Goal: Task Accomplishment & Management: Manage account settings

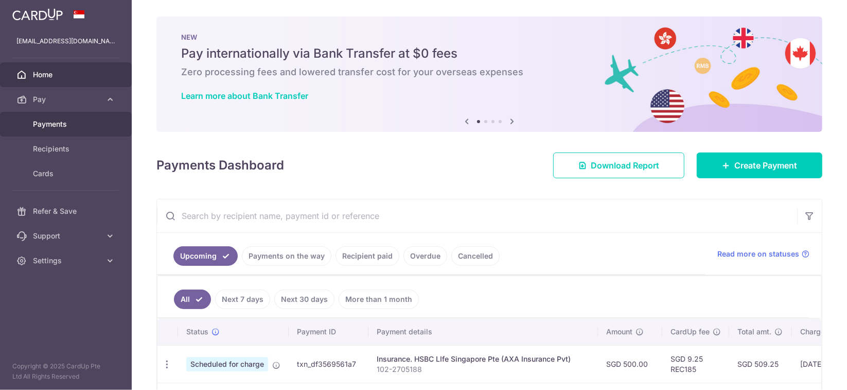
click at [89, 129] on link "Payments" at bounding box center [66, 124] width 132 height 25
click at [336, 172] on div "Payments Dashboard Download Report Create Payment" at bounding box center [490, 163] width 666 height 30
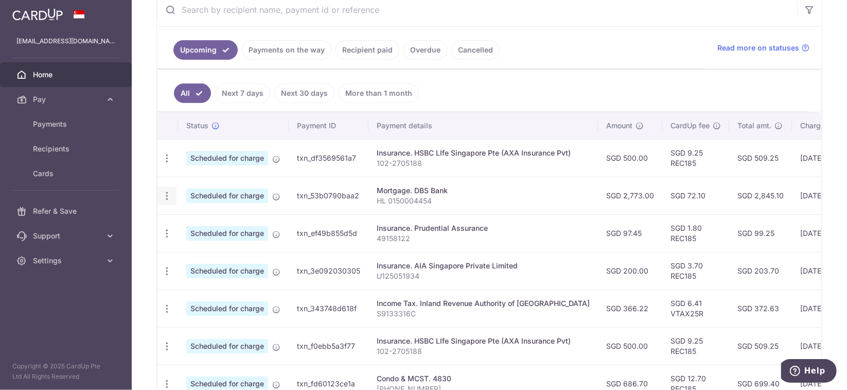
click at [168, 193] on icon "button" at bounding box center [167, 195] width 11 height 11
click at [221, 245] on span "Cancel payment" at bounding box center [221, 249] width 69 height 12
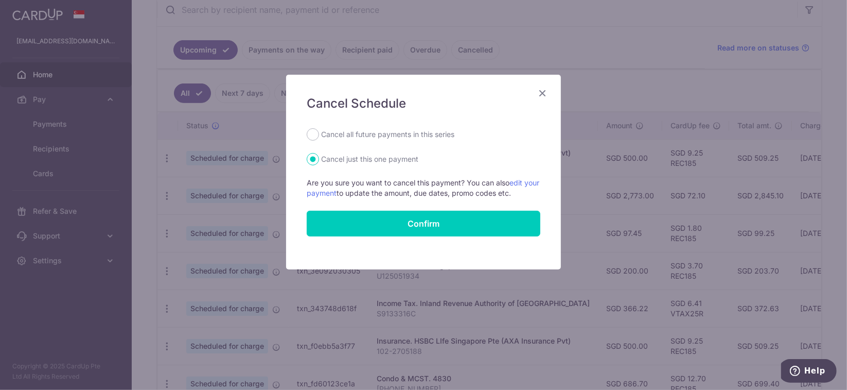
click at [350, 133] on label "Cancel all future payments in this series" at bounding box center [387, 134] width 133 height 12
click at [319, 133] on input "Cancel all future payments in this series" at bounding box center [313, 134] width 12 height 12
radio input "true"
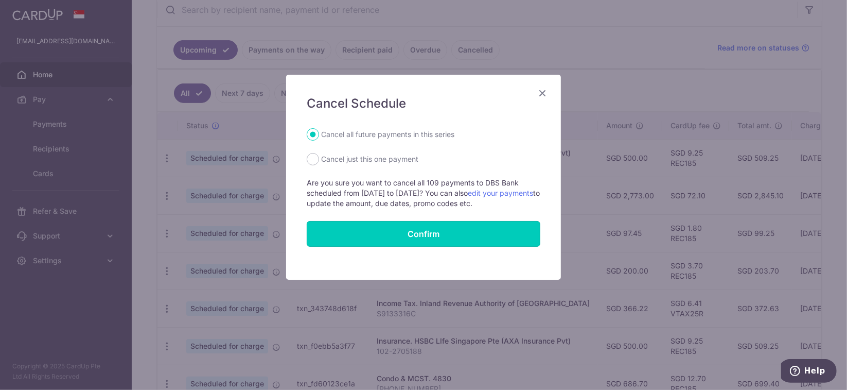
click at [424, 233] on button "Confirm" at bounding box center [424, 234] width 234 height 26
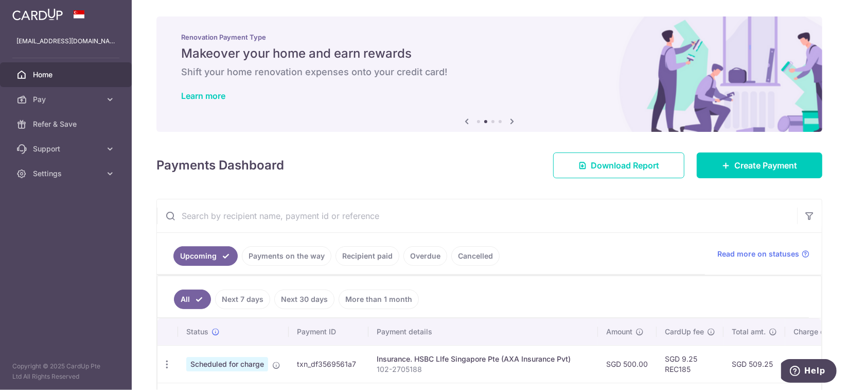
click at [444, 154] on div "Payments Dashboard Download Report Create Payment" at bounding box center [490, 163] width 666 height 30
click at [114, 173] on icon at bounding box center [110, 173] width 10 height 10
click at [69, 222] on span "Logout" at bounding box center [67, 223] width 68 height 10
